Goal: Information Seeking & Learning: Learn about a topic

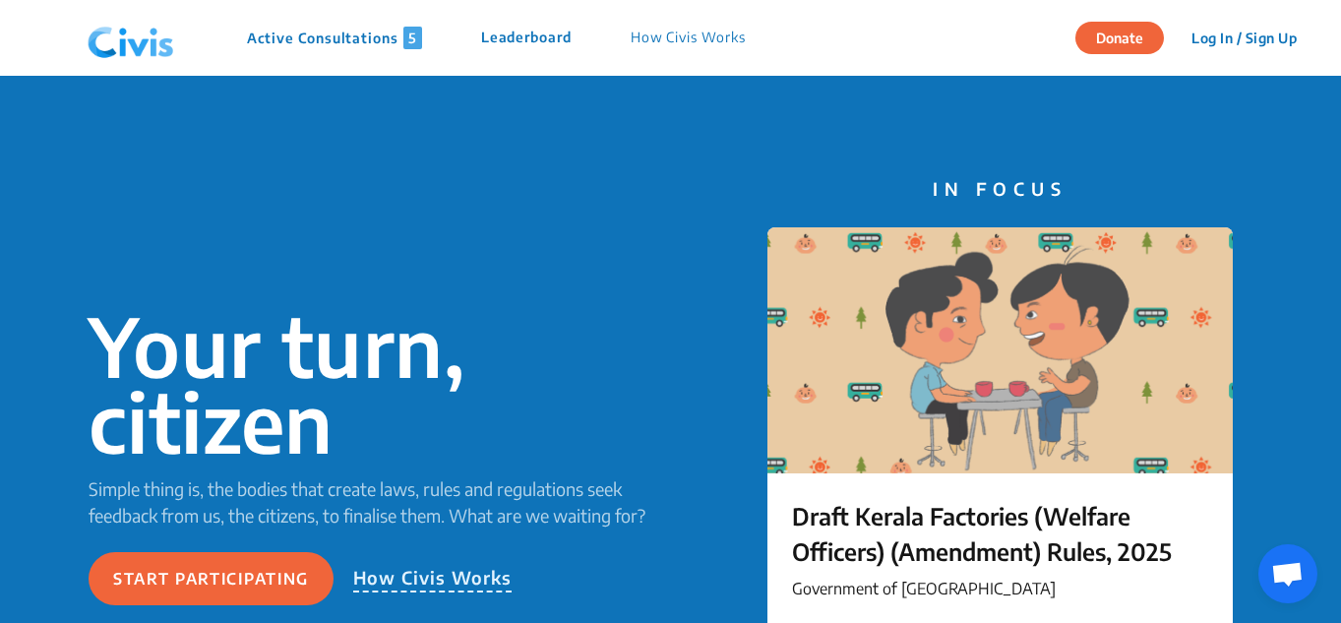
click at [387, 33] on p "Active Consultations 5" at bounding box center [334, 38] width 175 height 23
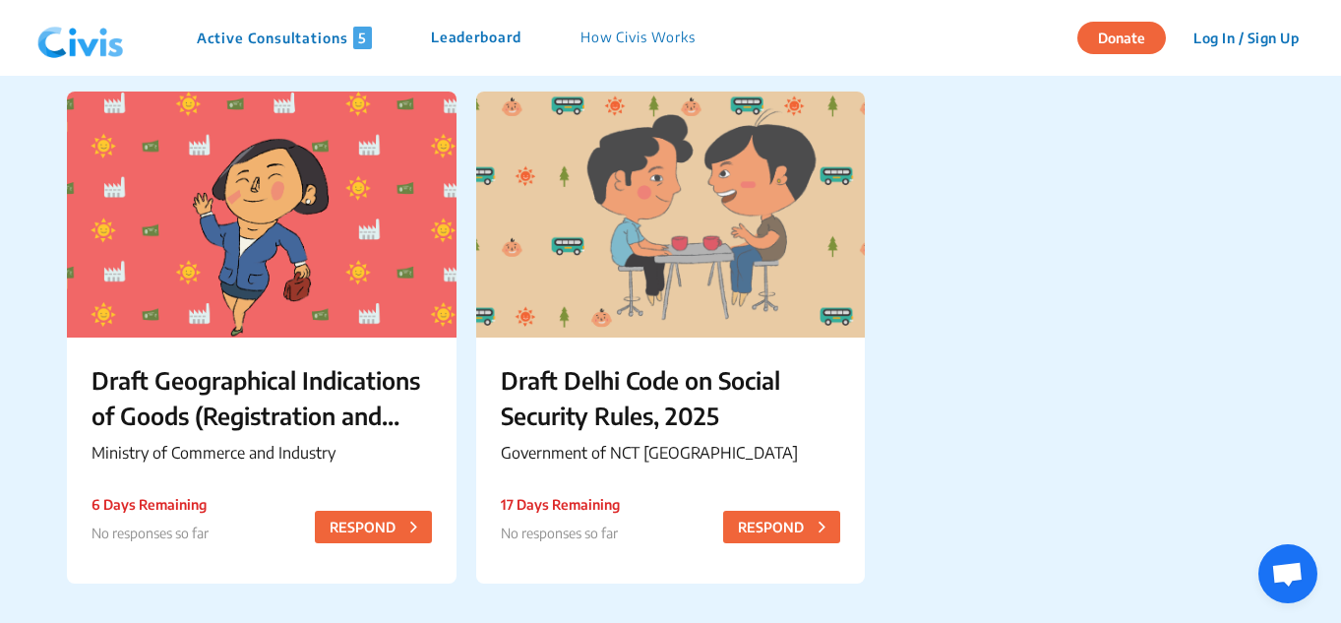
scroll to position [689, 0]
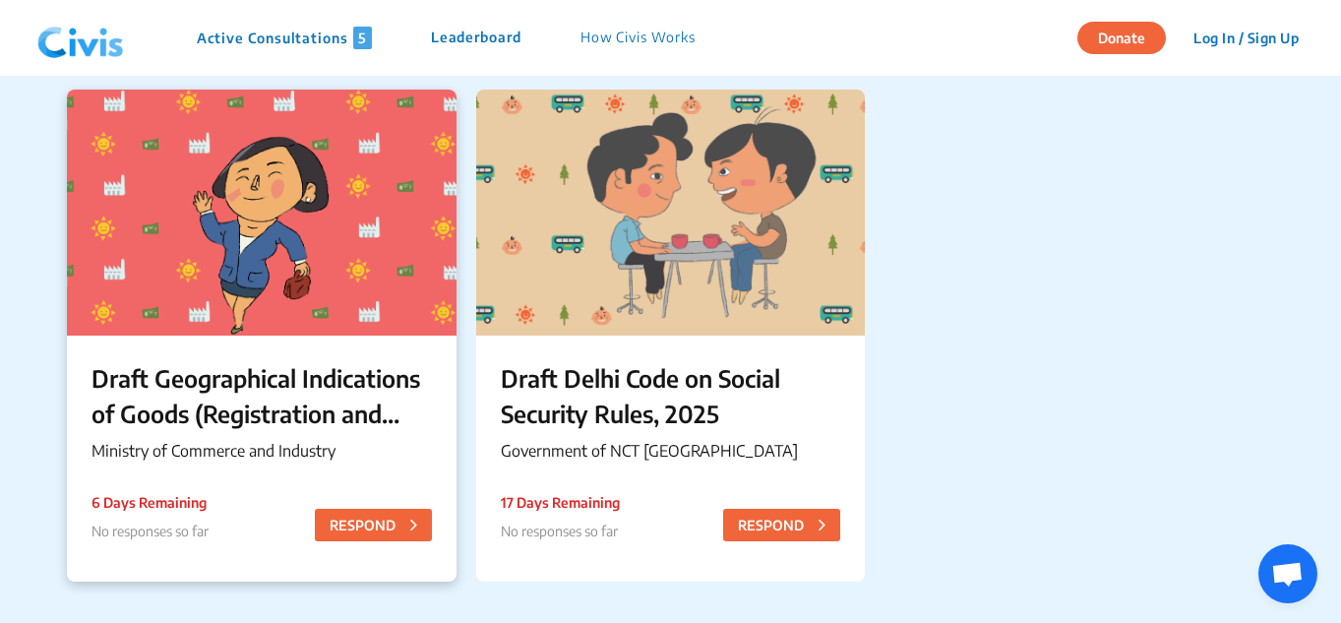
click at [339, 404] on p "Draft Geographical Indications of Goods (Registration and Protection) (Amendmen…" at bounding box center [262, 395] width 340 height 71
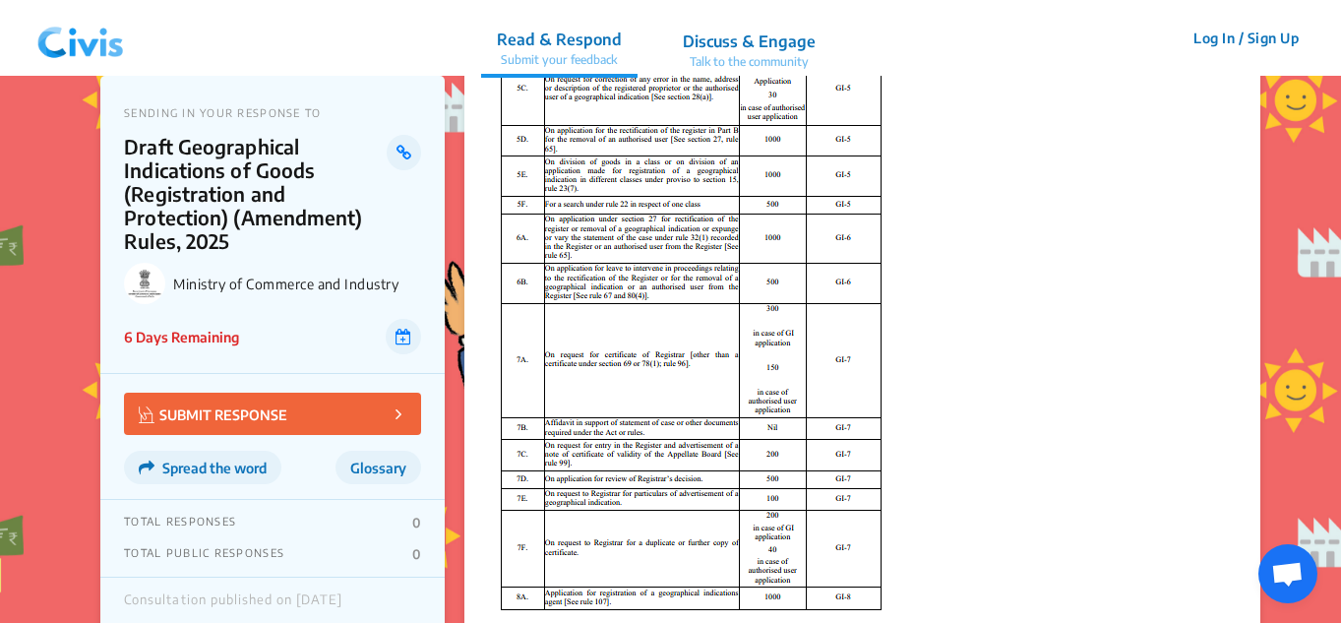
scroll to position [886, 0]
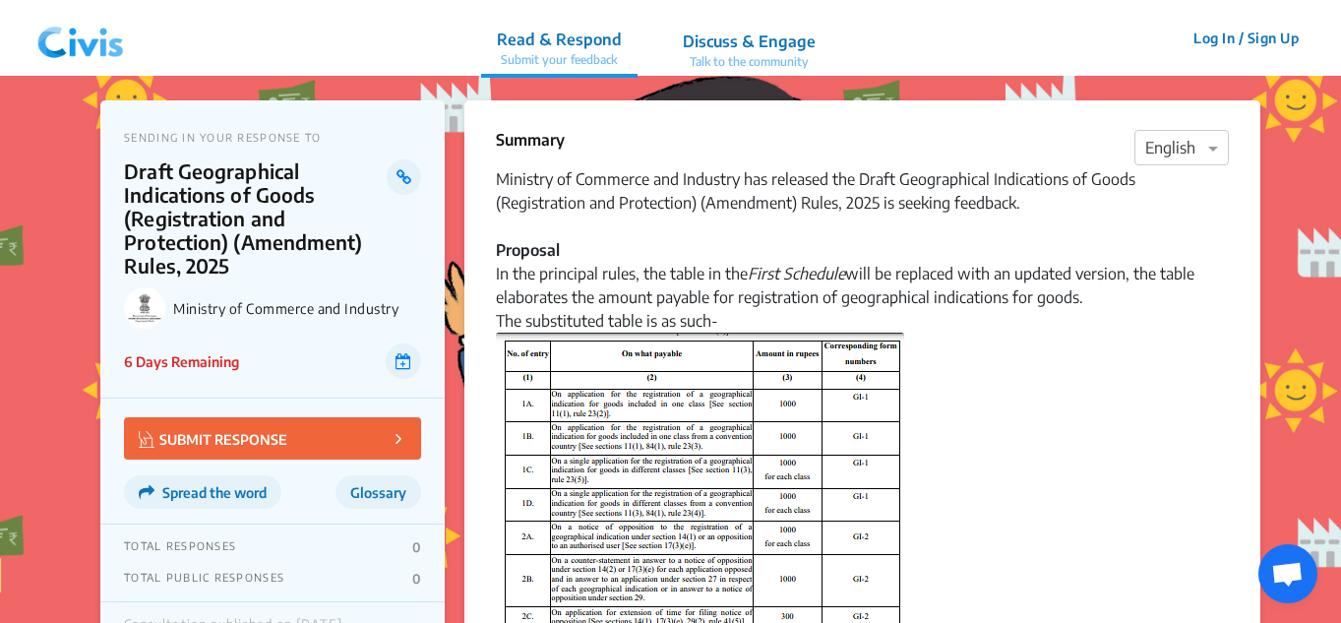
click at [104, 36] on img at bounding box center [81, 38] width 102 height 59
